Goal: Task Accomplishment & Management: Manage account settings

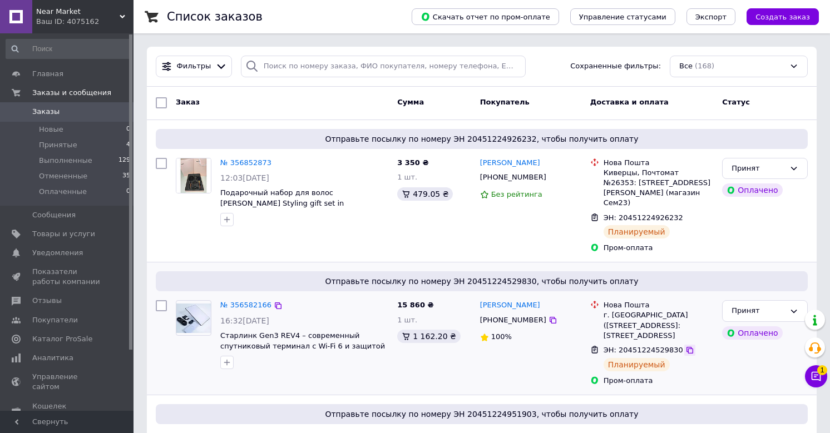
click at [685, 346] on icon at bounding box center [689, 350] width 9 height 9
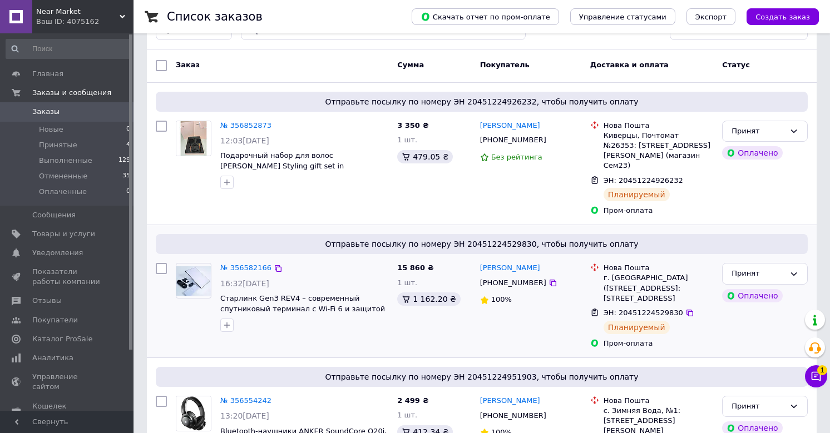
scroll to position [104, 0]
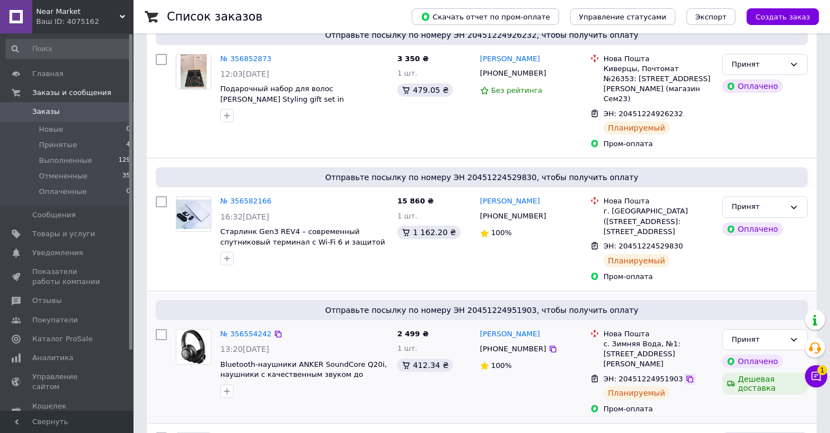
click at [687, 375] on icon at bounding box center [689, 379] width 9 height 9
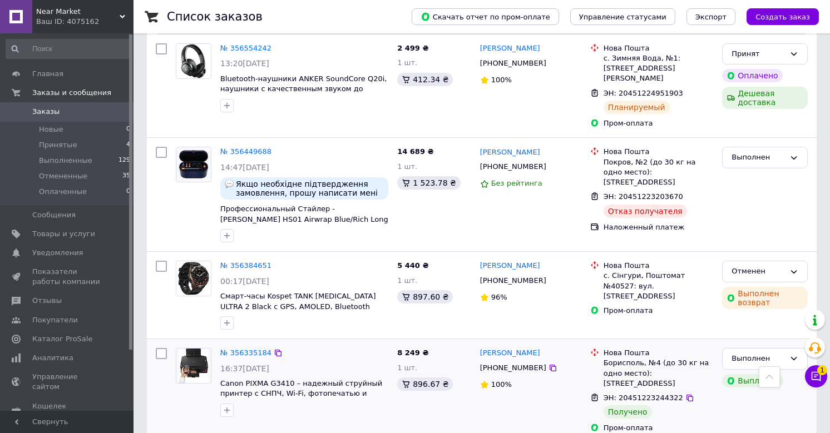
scroll to position [419, 0]
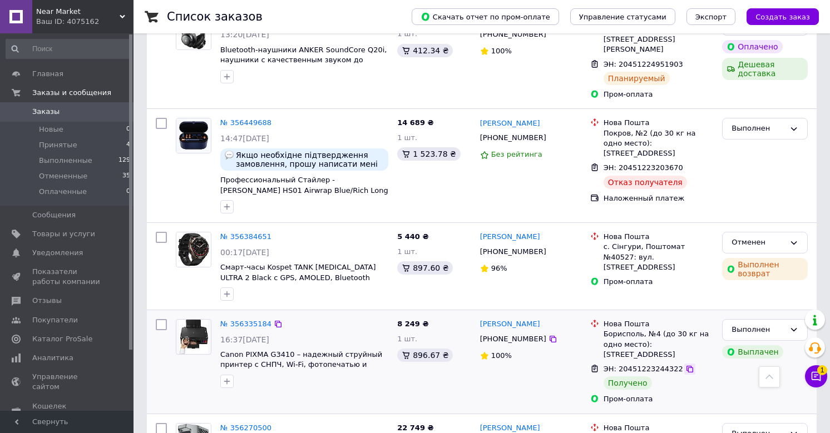
click at [685, 365] on icon at bounding box center [689, 369] width 9 height 9
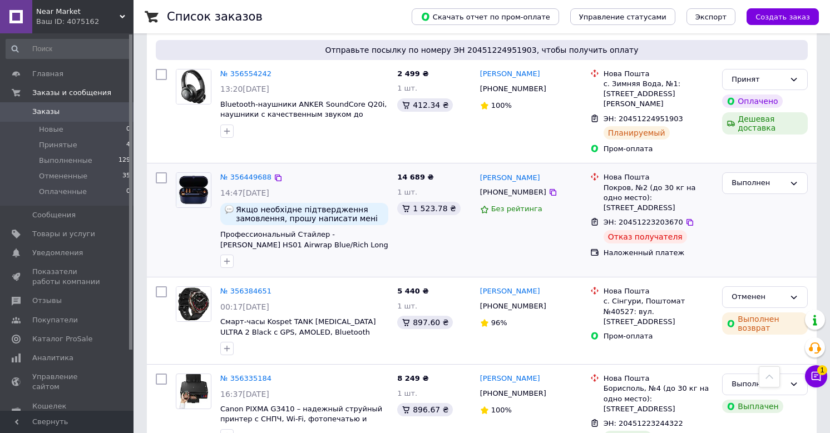
scroll to position [362, 0]
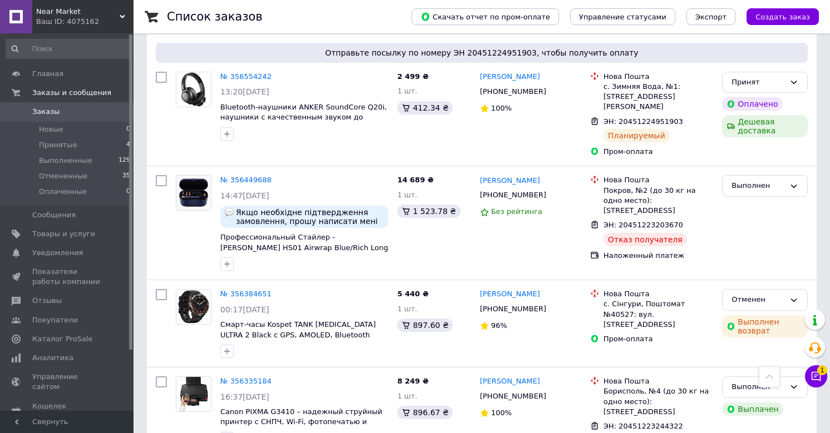
click at [812, 373] on icon at bounding box center [815, 376] width 11 height 11
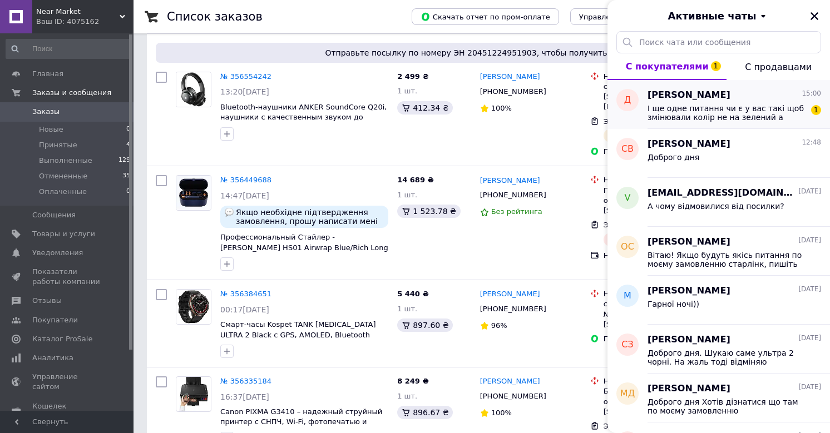
click at [690, 116] on span "І ще одне питання чи є у вас такі щоб змінювали колір не на зелений а чорний і …" at bounding box center [726, 113] width 158 height 18
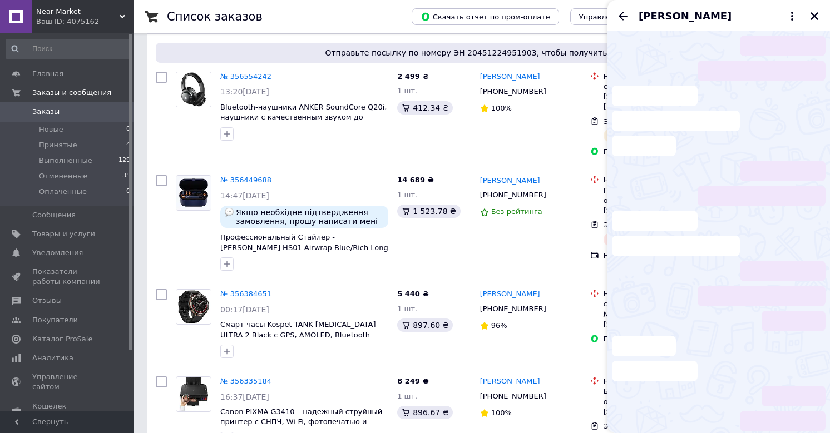
scroll to position [141, 0]
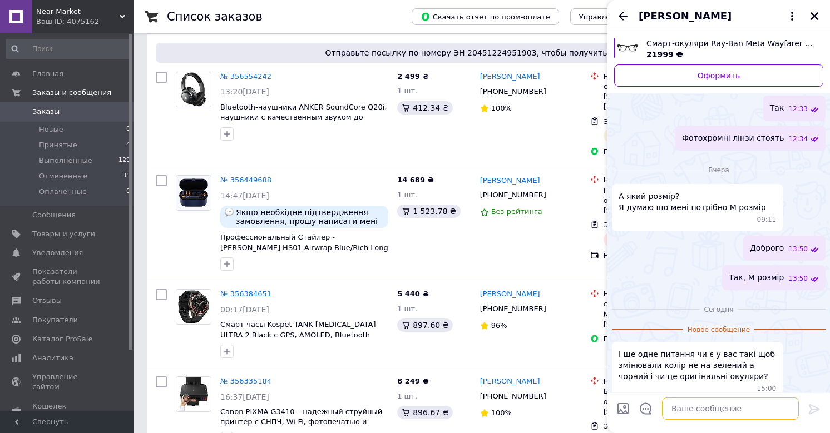
click at [696, 409] on textarea at bounding box center [730, 409] width 137 height 22
type textarea "Да, звичайно оригінал"
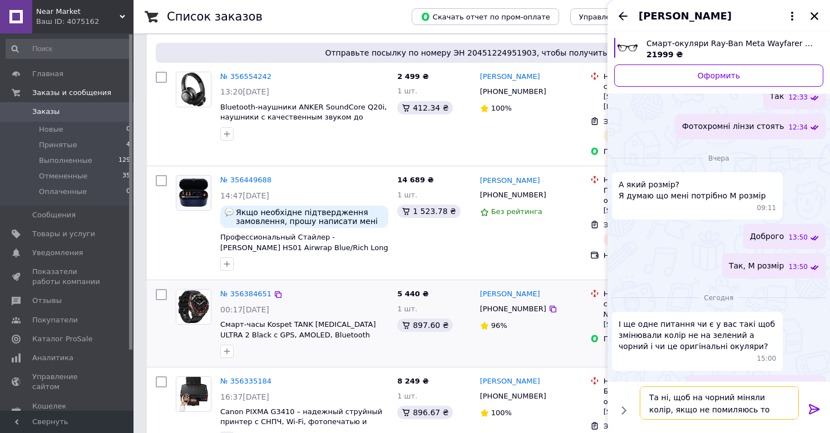
type textarea "Та ні, щоб на чорний міняли колір, якщо не помиляюсь то таких немає"
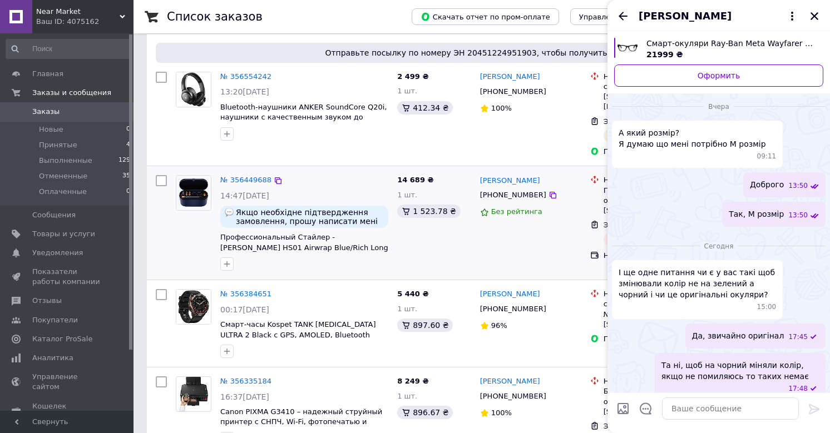
drag, startPoint x: 494, startPoint y: 239, endPoint x: 501, endPoint y: 236, distance: 7.6
click at [494, 239] on div "[PERSON_NAME] [PHONE_NUMBER] Без рейтинга" at bounding box center [531, 223] width 110 height 105
click at [813, 13] on icon "Закрыть" at bounding box center [814, 16] width 10 height 10
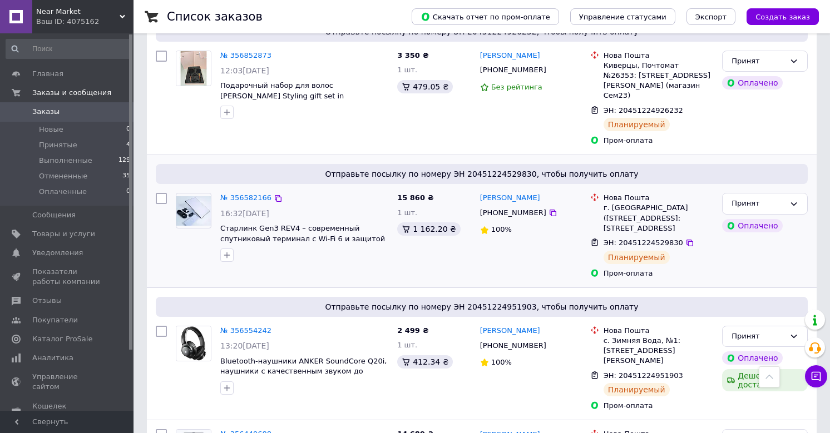
scroll to position [66, 0]
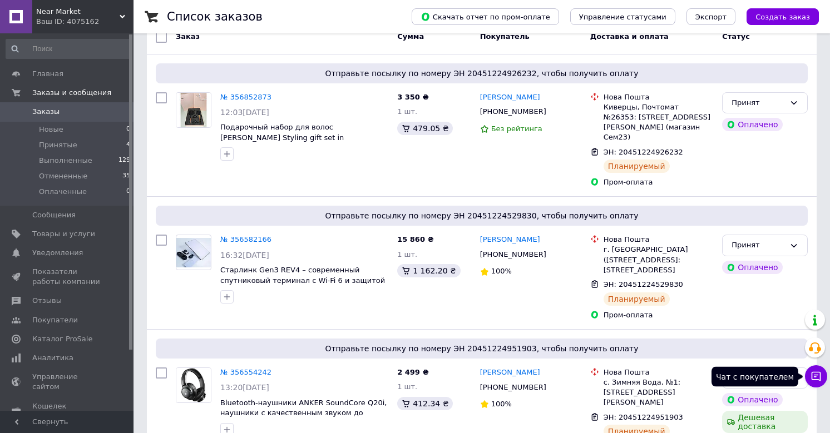
click at [824, 379] on button "Чат с покупателем" at bounding box center [816, 376] width 22 height 22
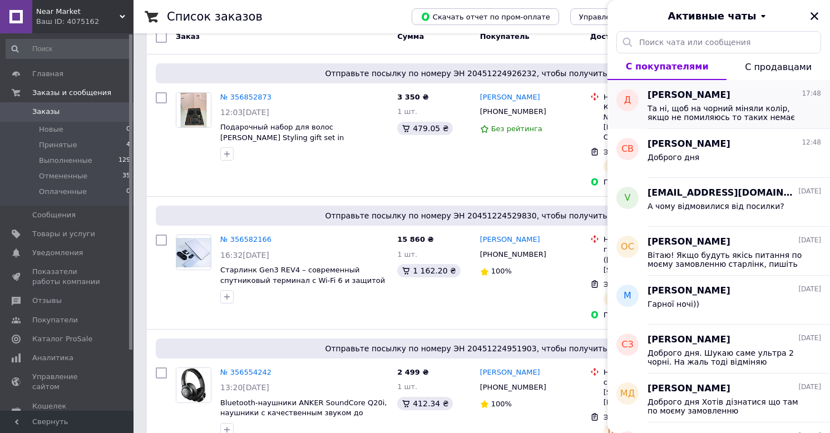
click at [726, 115] on span "Та ні, щоб на чорний міняли колір, якщо не помиляюсь то таких немає" at bounding box center [726, 113] width 158 height 18
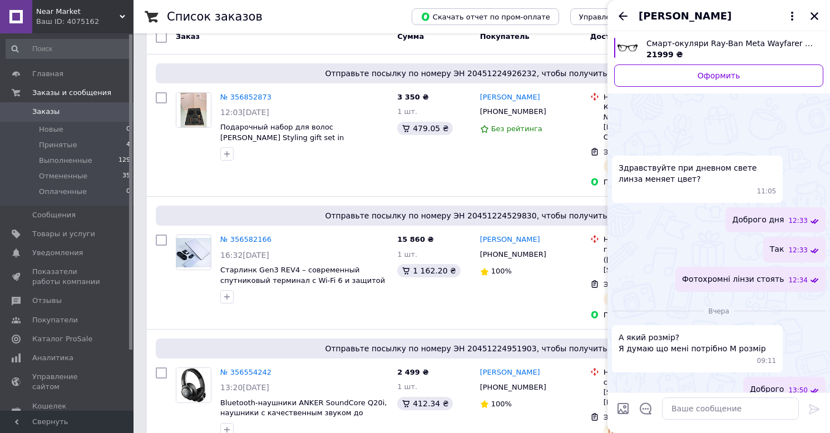
scroll to position [205, 0]
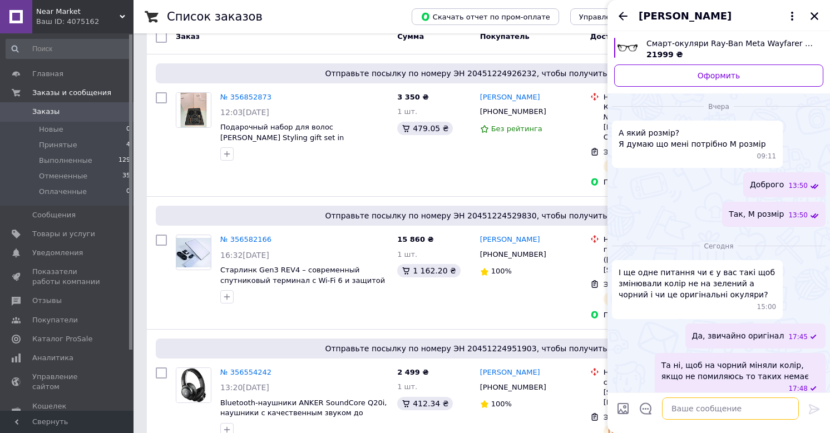
click at [695, 412] on textarea at bounding box center [730, 409] width 137 height 22
type textarea "Темно зелений"
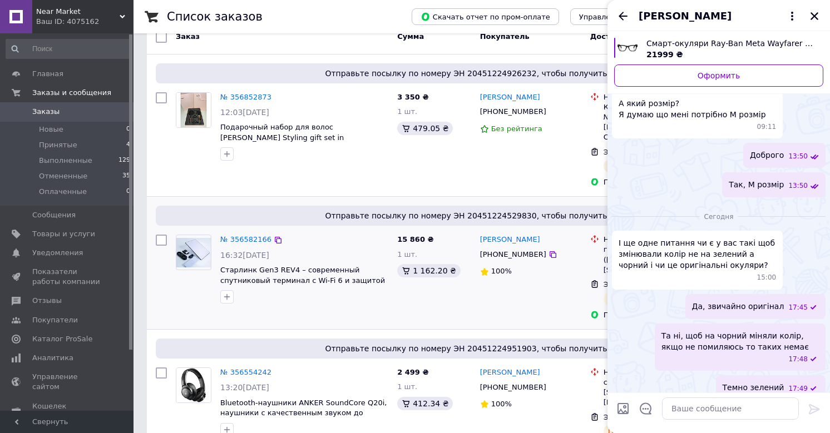
click at [533, 310] on div "[PERSON_NAME] [PHONE_NUMBER] 100%" at bounding box center [531, 277] width 110 height 95
click at [824, 14] on div "[PERSON_NAME]" at bounding box center [718, 15] width 222 height 31
click at [815, 16] on icon "Закрыть" at bounding box center [814, 16] width 10 height 10
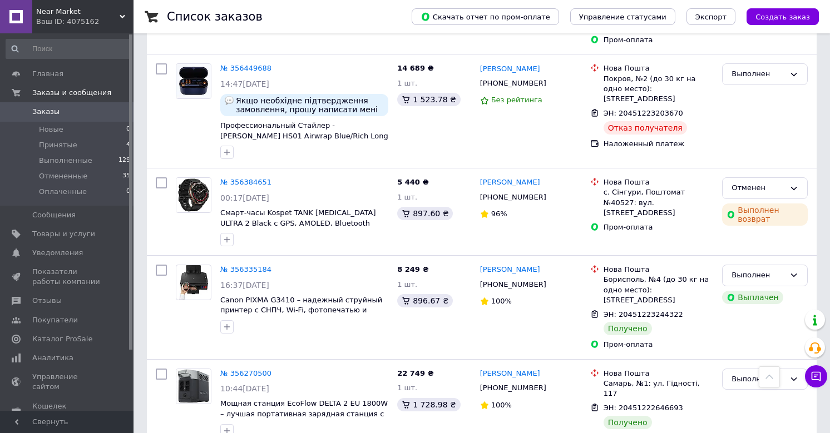
scroll to position [0, 0]
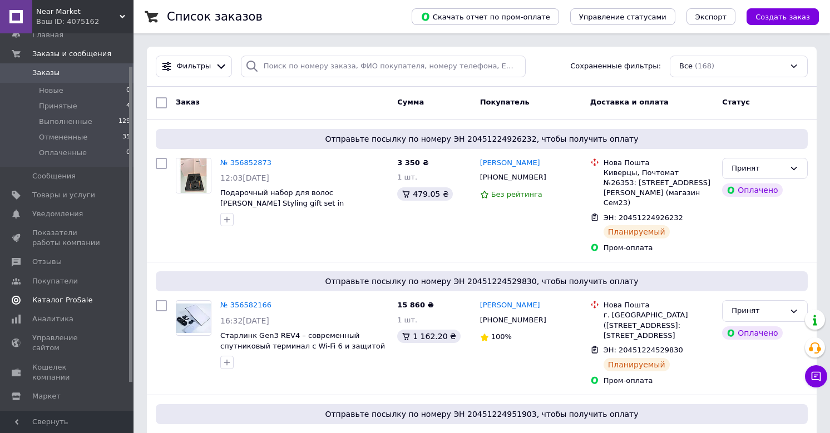
click at [71, 299] on span "Каталог ProSale" at bounding box center [62, 300] width 60 height 10
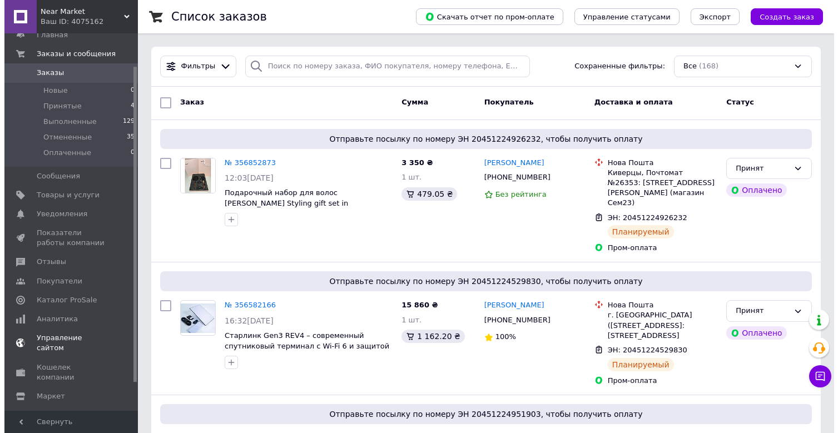
scroll to position [8, 0]
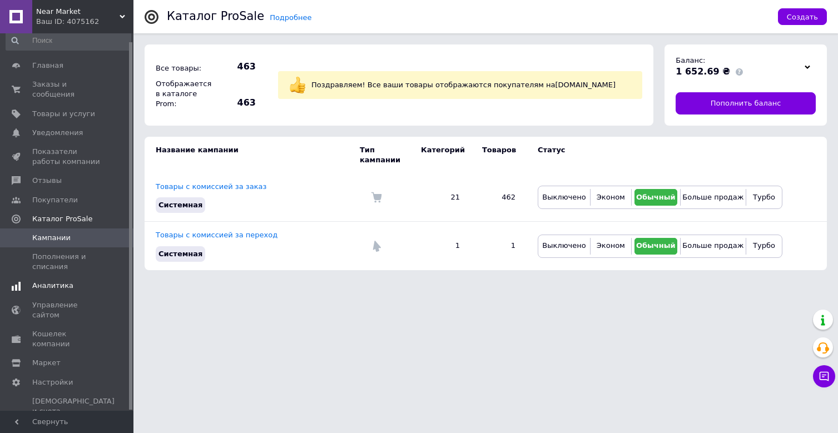
click at [79, 288] on span "Аналитика" at bounding box center [67, 286] width 71 height 10
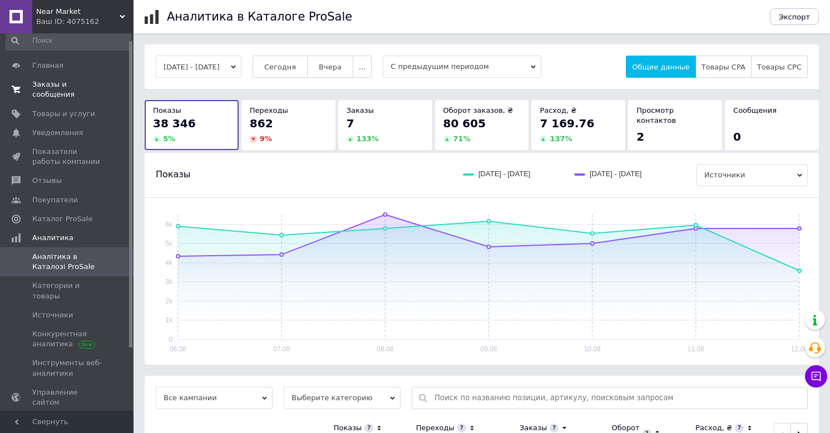
click at [84, 100] on link "Заказы и сообщения 0 0" at bounding box center [68, 89] width 137 height 29
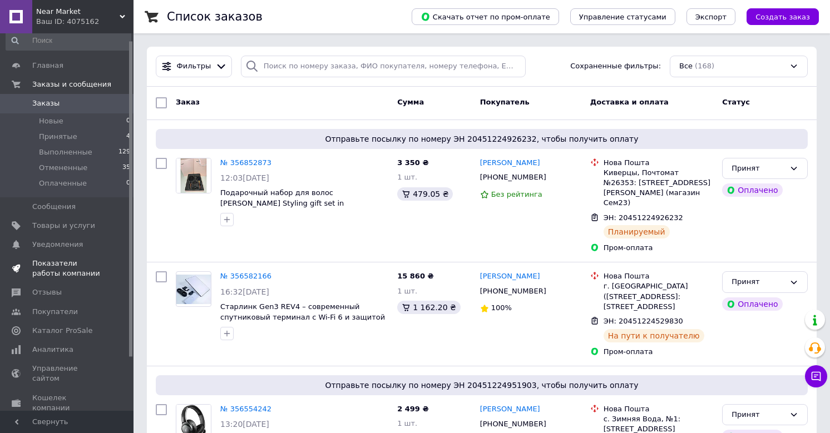
click at [87, 264] on span "Показатели работы компании" at bounding box center [67, 269] width 71 height 20
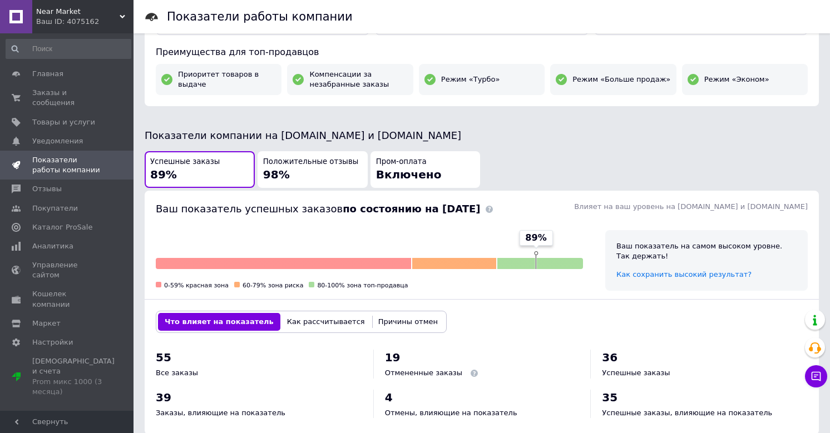
scroll to position [176, 0]
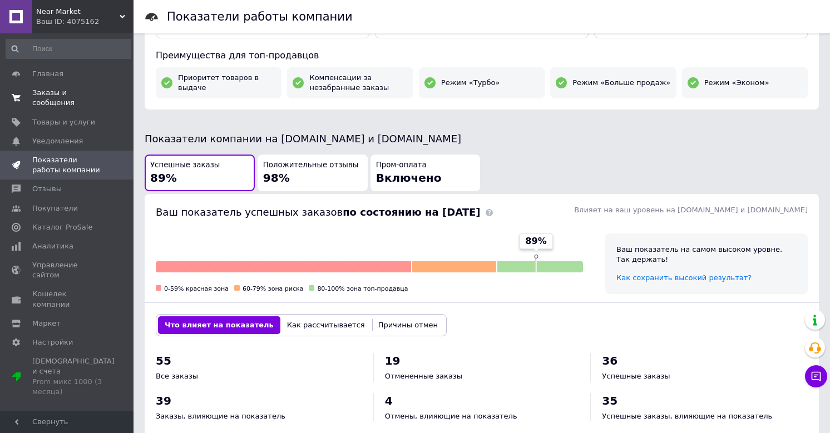
click at [76, 102] on span "Заказы и сообщения" at bounding box center [67, 98] width 71 height 20
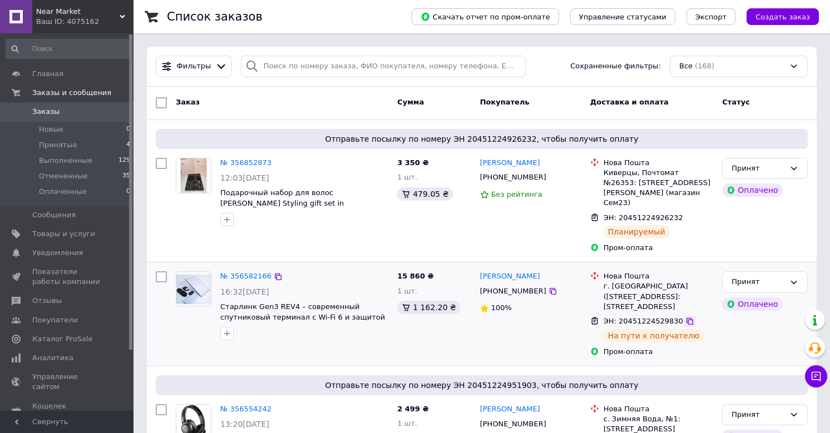
click at [688, 325] on icon at bounding box center [689, 321] width 9 height 9
click at [79, 235] on span "Товары и услуги" at bounding box center [63, 234] width 63 height 10
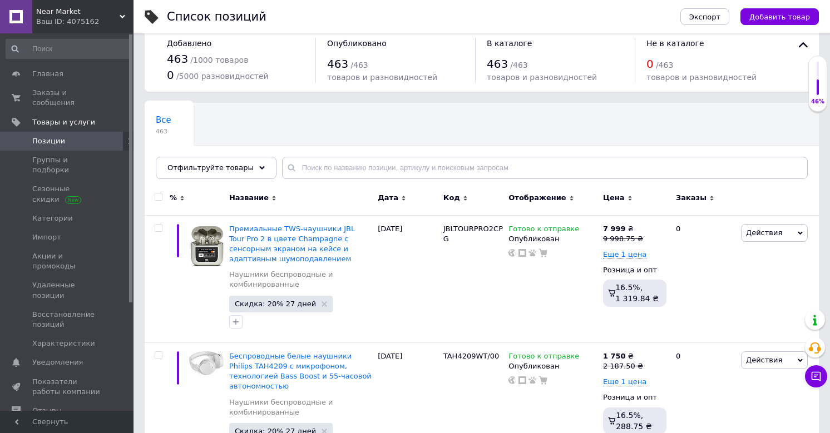
scroll to position [17, 0]
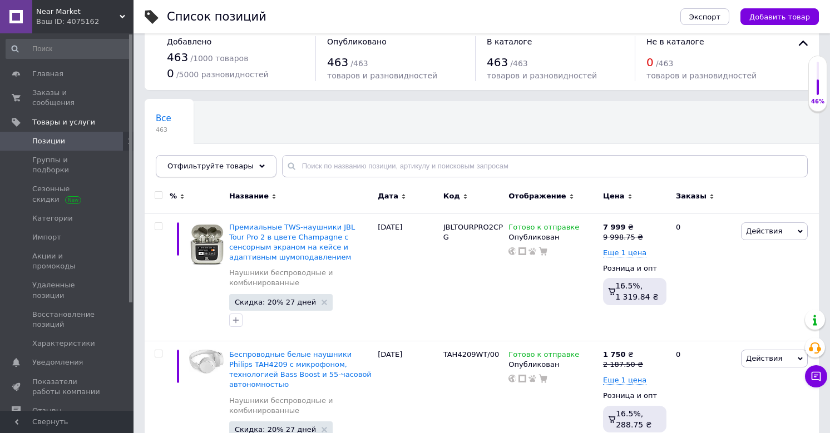
click at [253, 162] on div "Отфильтруйте товары" at bounding box center [216, 166] width 121 height 22
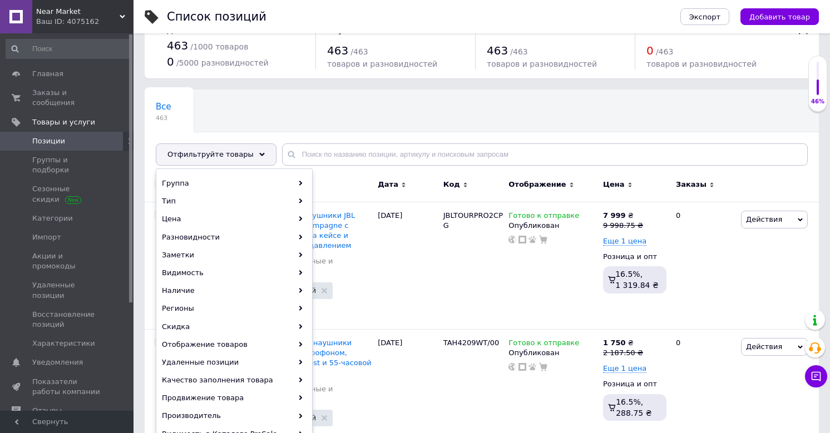
scroll to position [35, 0]
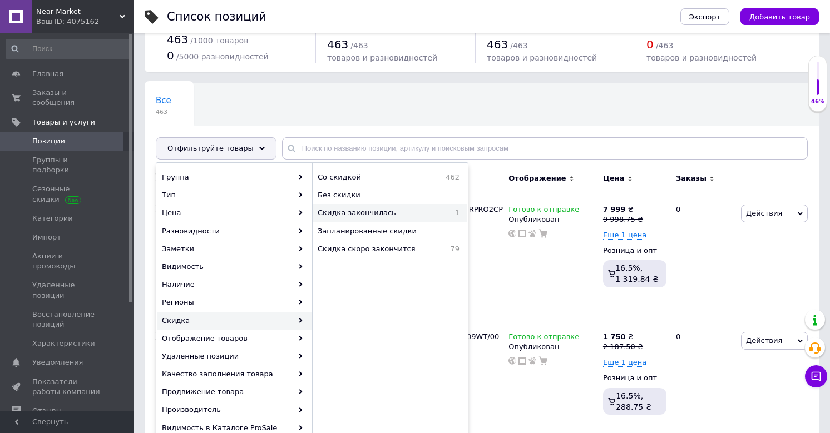
click at [368, 214] on span "Скидка закончилась" at bounding box center [381, 213] width 126 height 10
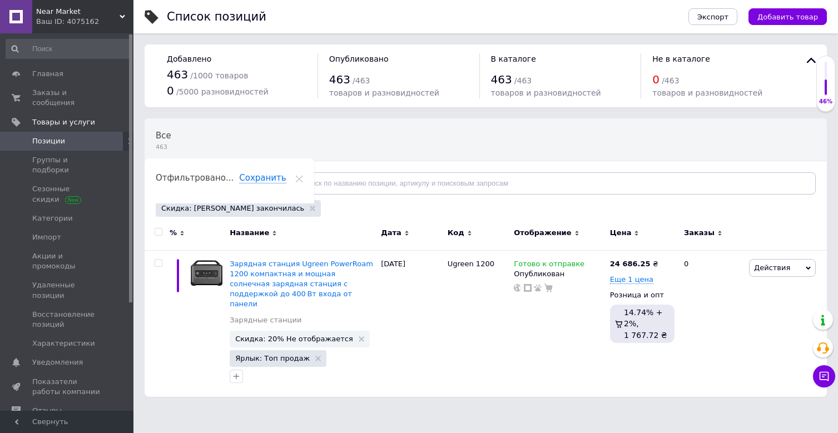
click at [152, 229] on div at bounding box center [158, 232] width 22 height 8
click at [155, 230] on input "checkbox" at bounding box center [158, 232] width 7 height 7
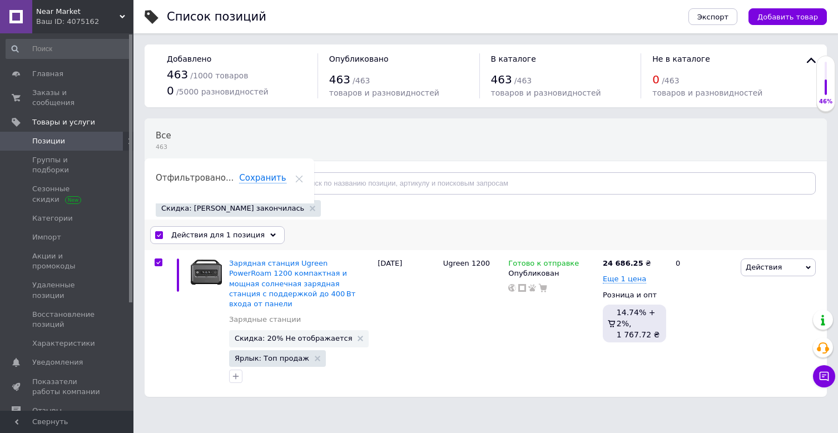
click at [252, 235] on span "Действия для 1 позиция" at bounding box center [217, 235] width 93 height 10
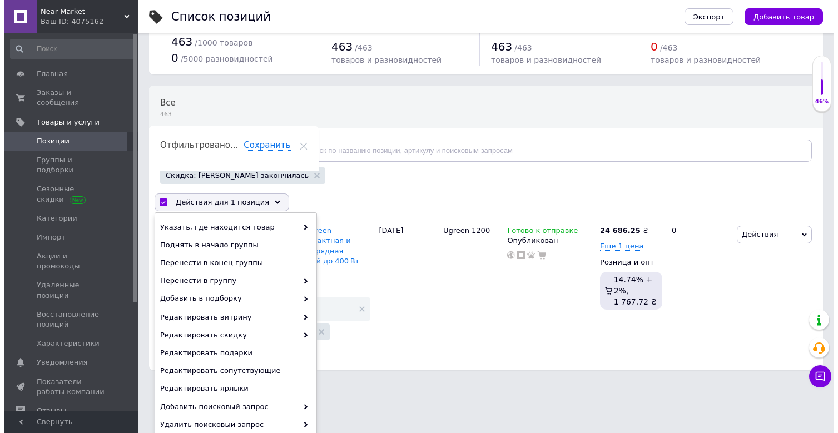
scroll to position [38, 0]
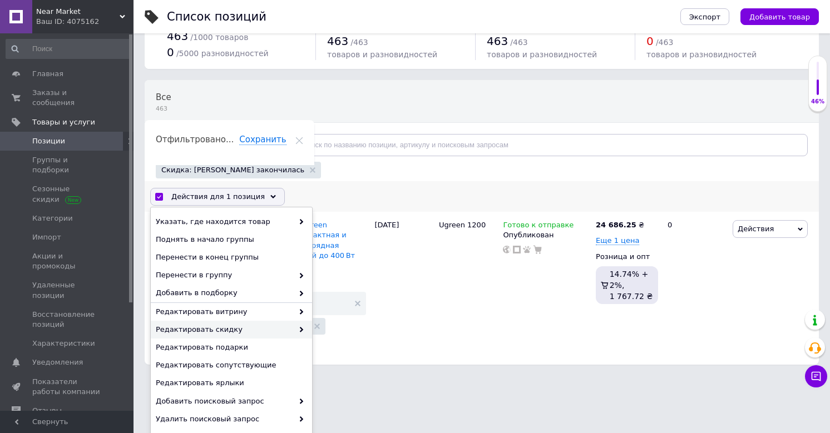
click at [295, 329] on span at bounding box center [298, 330] width 11 height 10
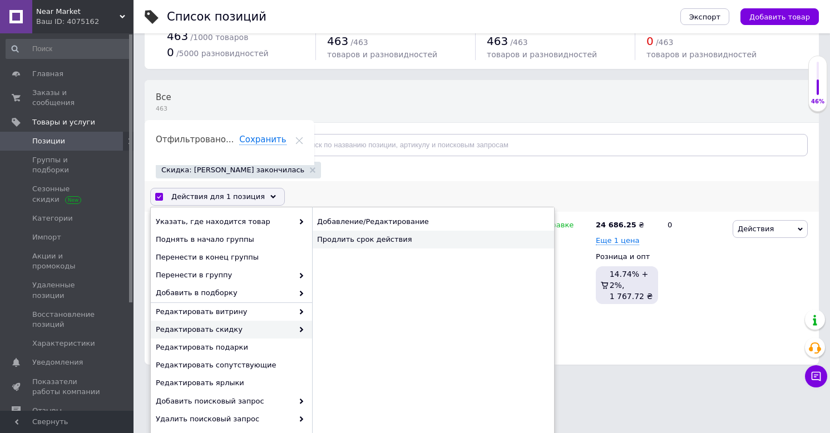
click at [380, 243] on div "Продлить срок действия" at bounding box center [433, 240] width 242 height 18
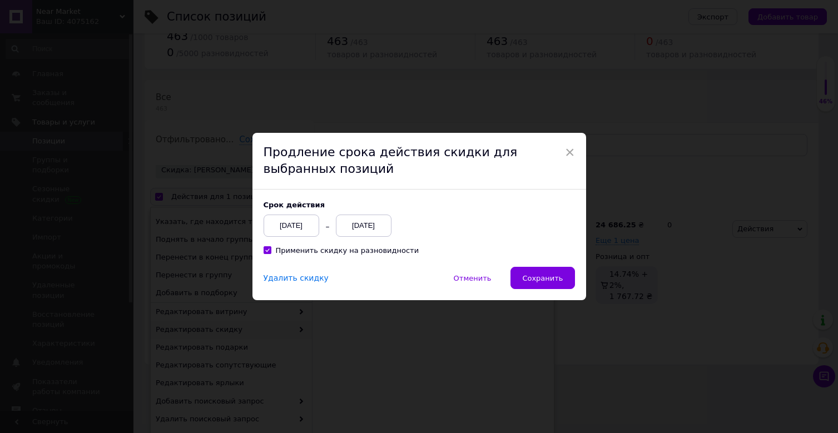
click at [366, 224] on div "12.08.2025" at bounding box center [364, 226] width 56 height 22
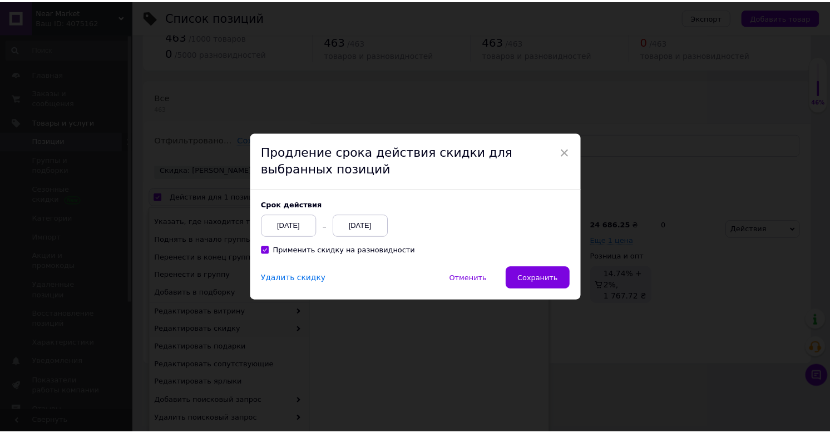
scroll to position [0, 0]
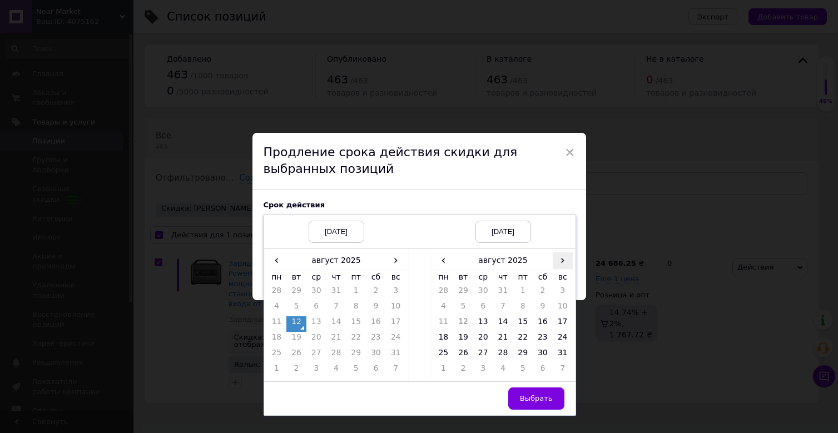
click at [555, 261] on span "›" at bounding box center [563, 261] width 20 height 16
click at [509, 352] on td "25" at bounding box center [503, 356] width 20 height 16
drag, startPoint x: 555, startPoint y: 397, endPoint x: 548, endPoint y: 387, distance: 12.8
click at [555, 397] on button "Выбрать" at bounding box center [536, 399] width 56 height 22
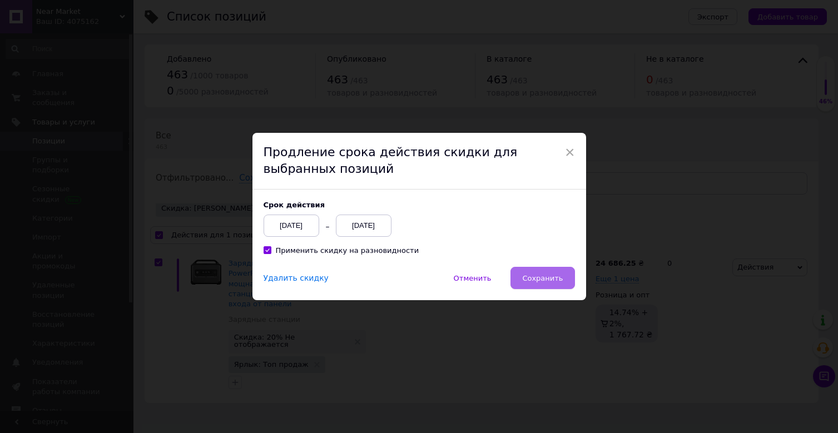
click at [515, 284] on button "Сохранить" at bounding box center [543, 278] width 64 height 22
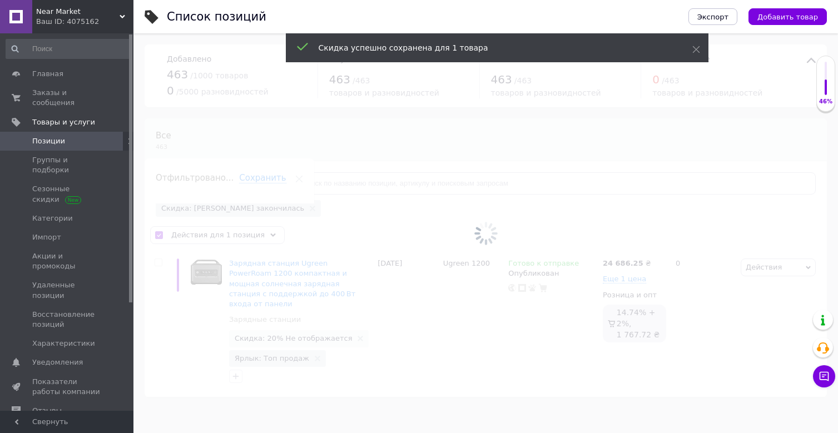
checkbox input "false"
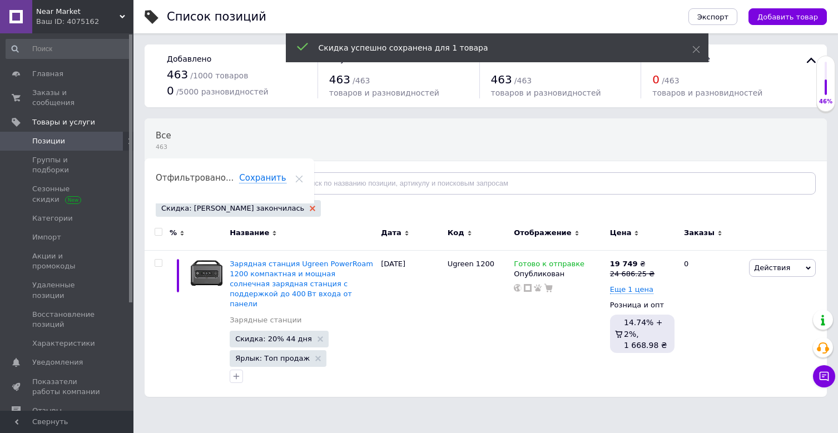
click at [310, 208] on use at bounding box center [313, 209] width 6 height 6
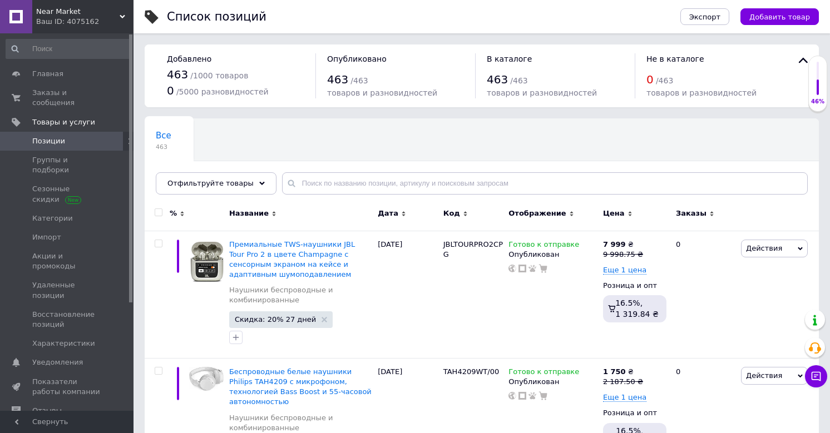
click at [259, 185] on icon at bounding box center [262, 184] width 6 height 6
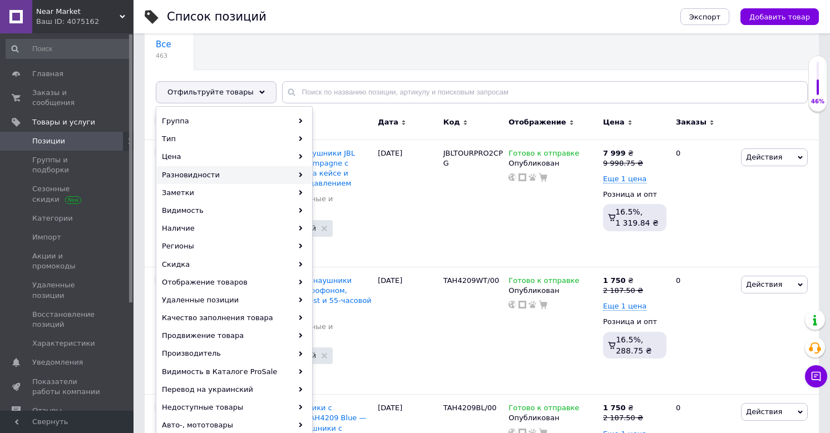
scroll to position [92, 0]
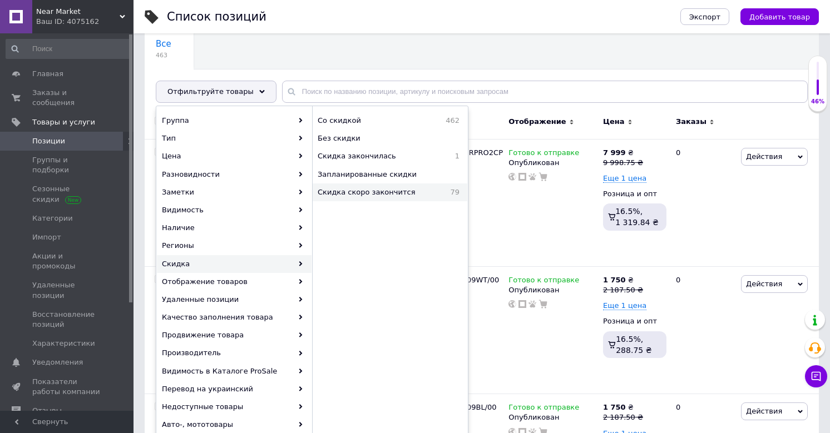
click at [339, 197] on div "Скидка скоро закончится 79" at bounding box center [390, 193] width 155 height 18
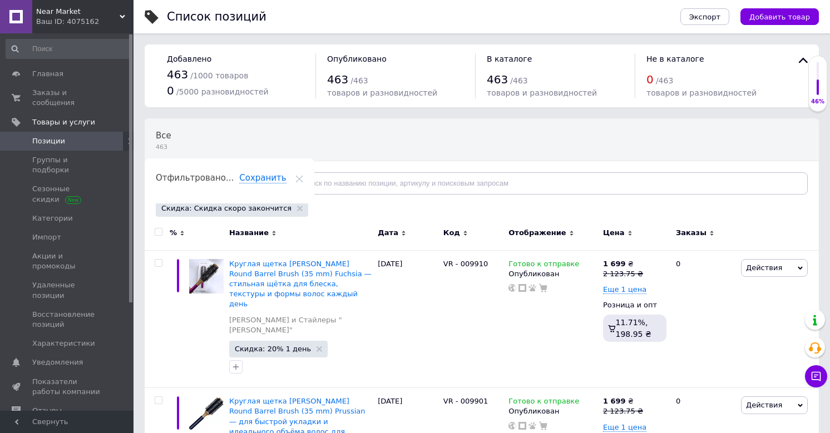
click at [314, 161] on div "Отфильтровано... Сохранить" at bounding box center [230, 182] width 170 height 42
click at [303, 175] on icon at bounding box center [299, 179] width 8 height 8
